Goal: Go to known website: Access a specific website the user already knows

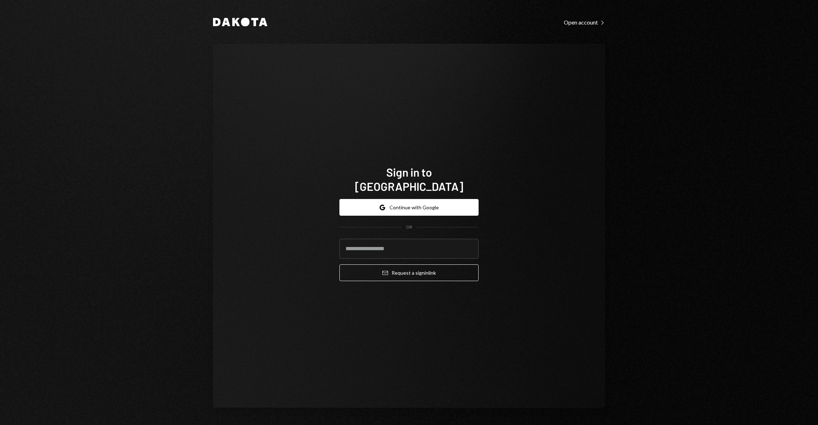
click at [422, 200] on button "Google Continue with Google" at bounding box center [408, 207] width 139 height 17
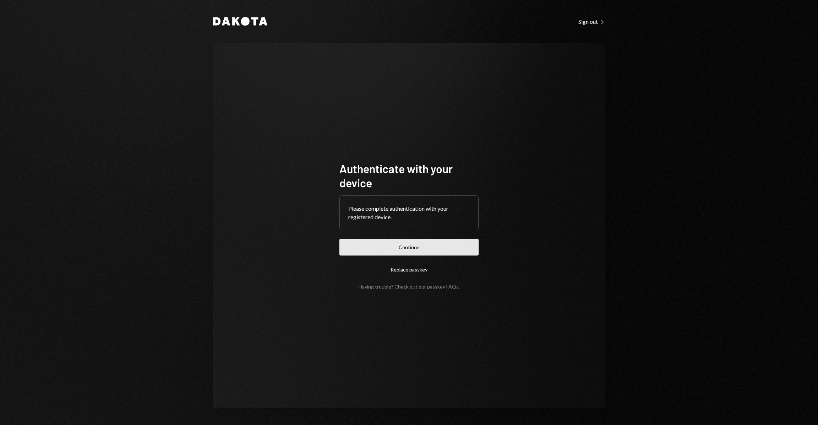
click at [453, 240] on button "Continue" at bounding box center [408, 247] width 139 height 17
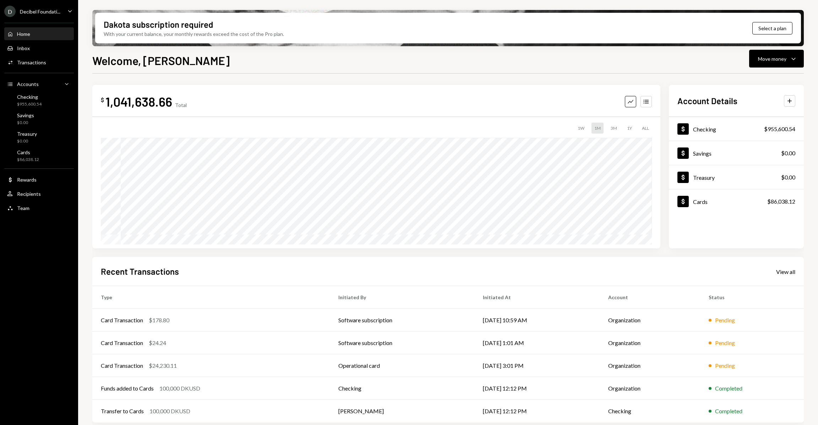
click at [65, 11] on div "D Decibel Foundati... Caret Down" at bounding box center [39, 11] width 78 height 11
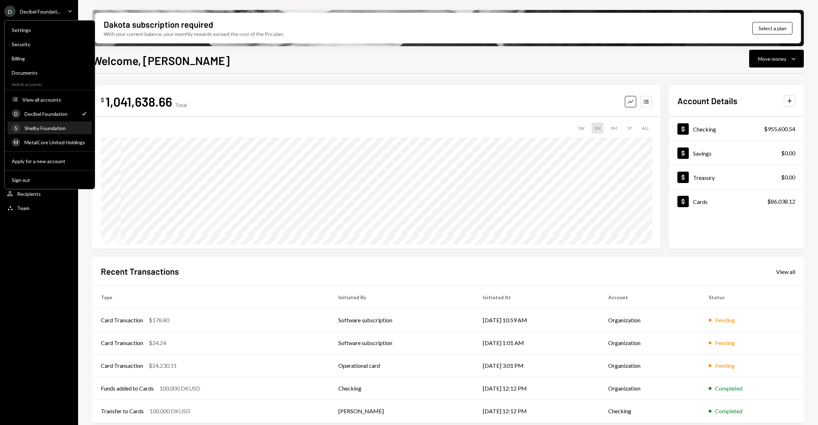
click at [59, 125] on div "Shelby Foundation" at bounding box center [55, 128] width 63 height 6
